Goal: Transaction & Acquisition: Download file/media

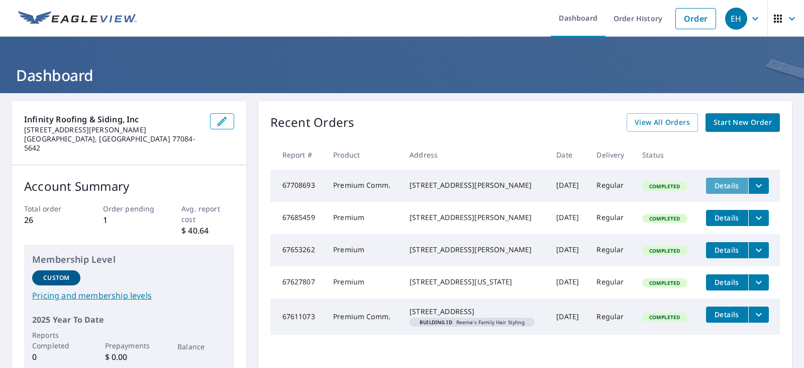
click at [722, 184] on span "Details" at bounding box center [727, 186] width 30 height 10
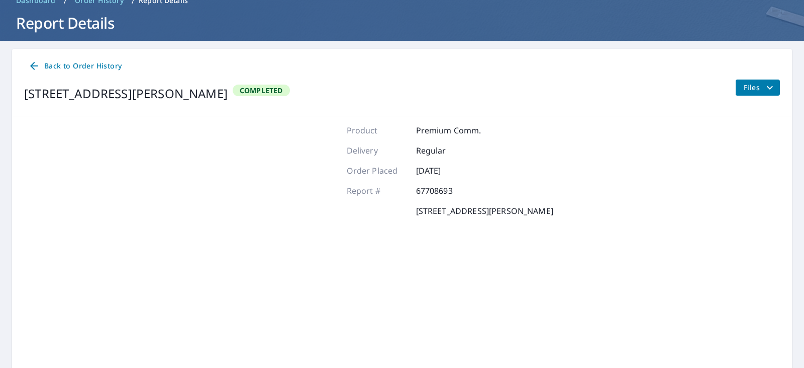
scroll to position [102, 0]
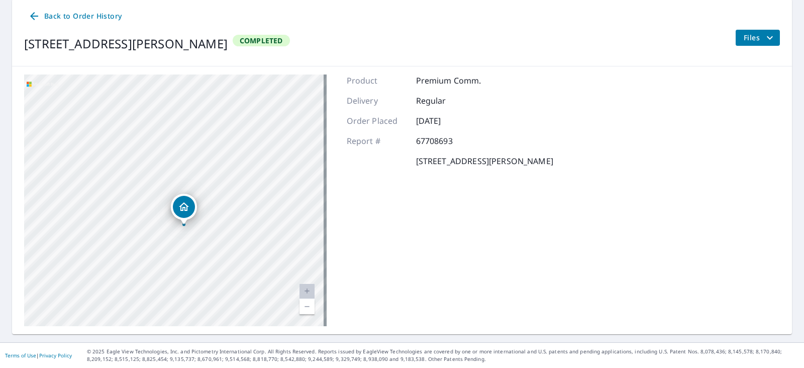
click at [156, 139] on div "5305 Big Tyler Rd Charleston, WV 25313" at bounding box center [175, 199] width 303 height 251
click at [154, 139] on div "5305 Big Tyler Rd Charleston, WV 25313" at bounding box center [175, 199] width 303 height 251
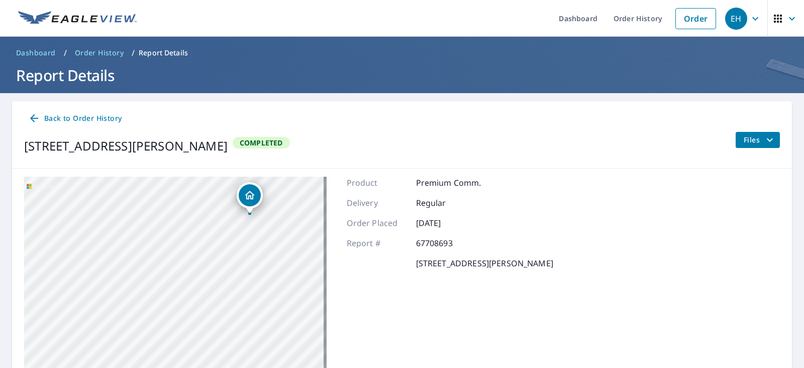
click at [736, 135] on button "Files" at bounding box center [758, 140] width 45 height 16
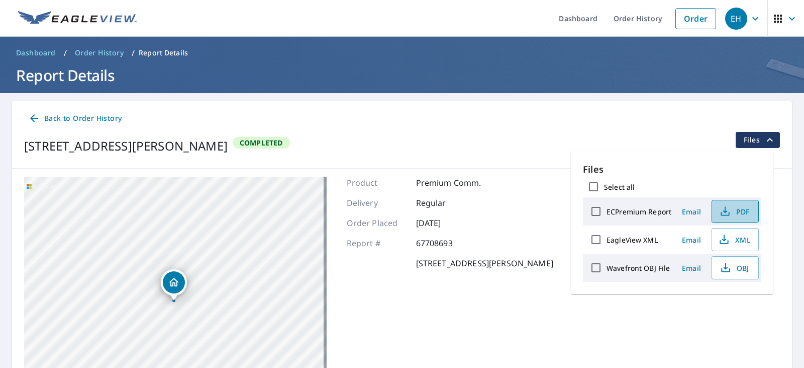
click at [727, 208] on icon "button" at bounding box center [725, 211] width 12 height 12
click at [726, 213] on icon "button" at bounding box center [725, 211] width 13 height 13
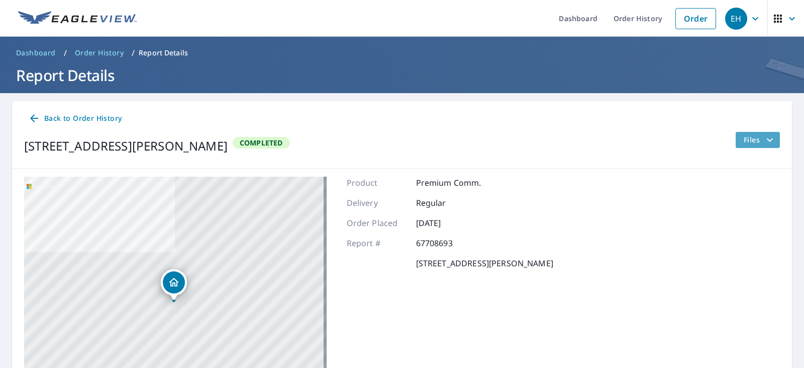
click at [752, 139] on span "Files" at bounding box center [760, 140] width 32 height 12
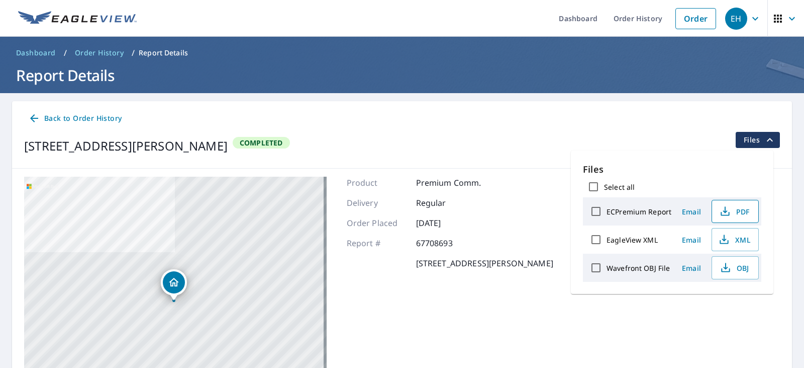
click at [741, 203] on button "PDF" at bounding box center [735, 211] width 47 height 23
